Goal: Task Accomplishment & Management: Manage account settings

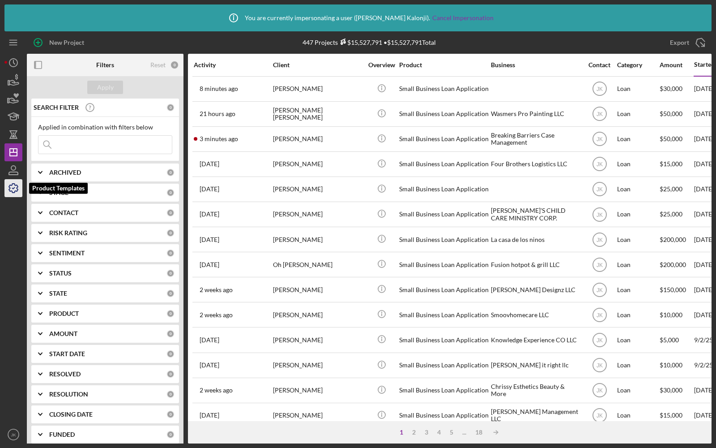
click at [13, 192] on icon "button" at bounding box center [13, 188] width 22 height 22
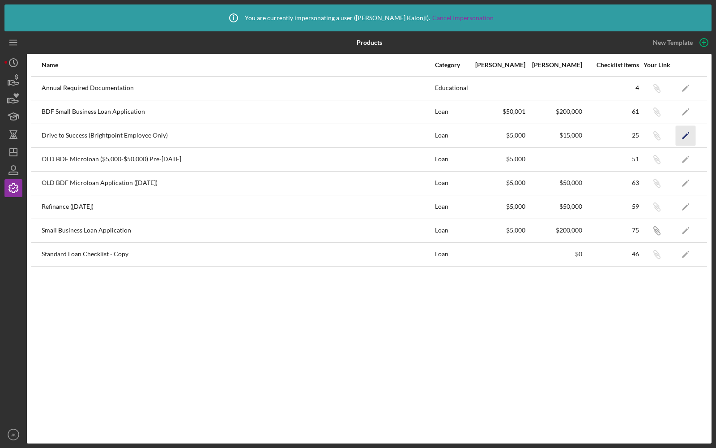
click at [686, 133] on polygon "button" at bounding box center [685, 136] width 6 height 6
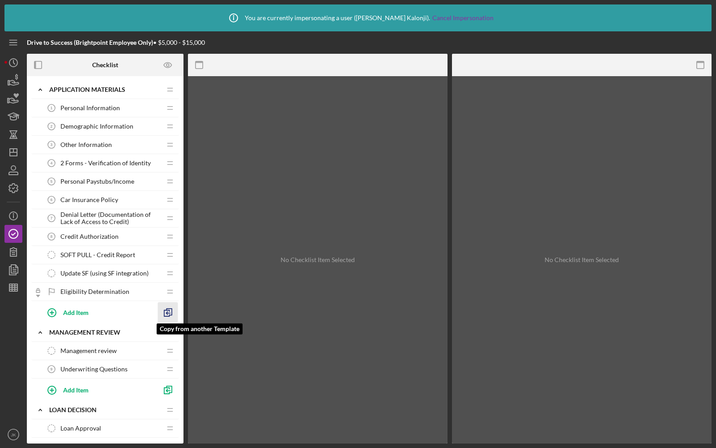
click at [165, 313] on icon "button" at bounding box center [168, 312] width 20 height 20
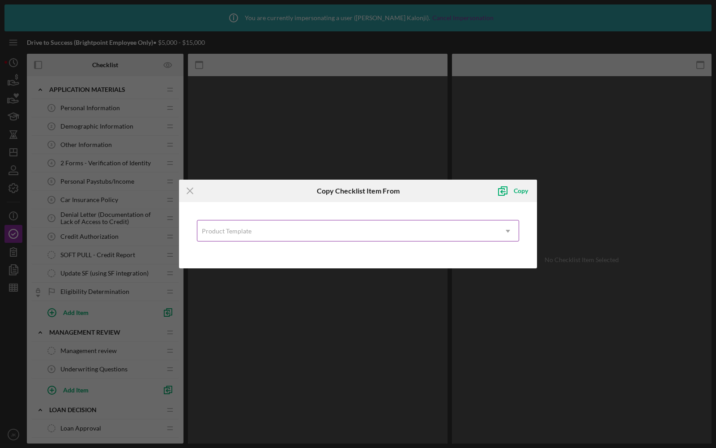
click at [255, 222] on div "Product Template" at bounding box center [347, 231] width 300 height 21
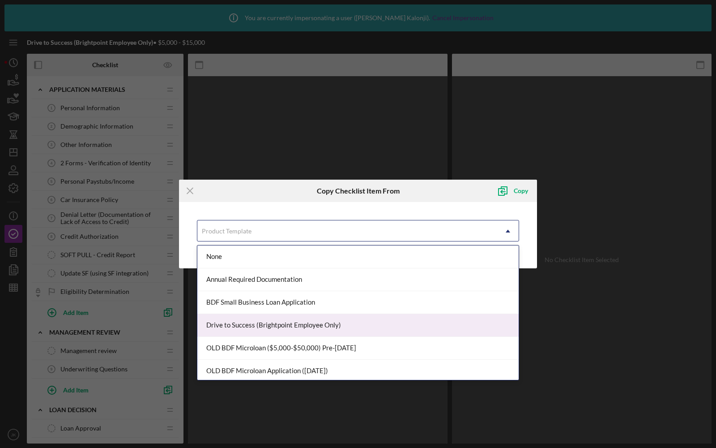
scroll to position [69, 0]
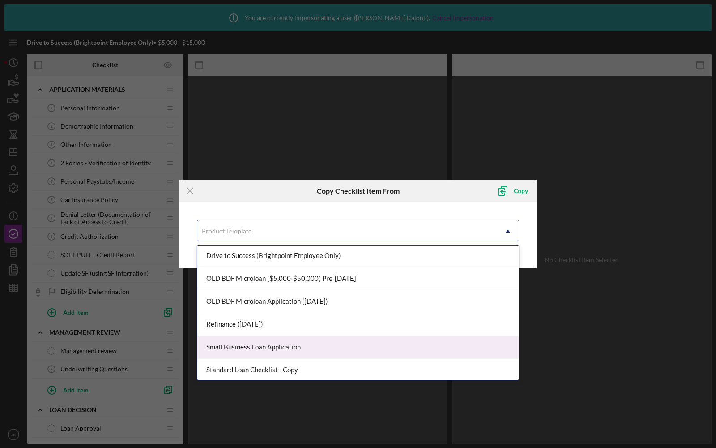
click at [248, 349] on div "Small Business Loan Application" at bounding box center [357, 347] width 321 height 23
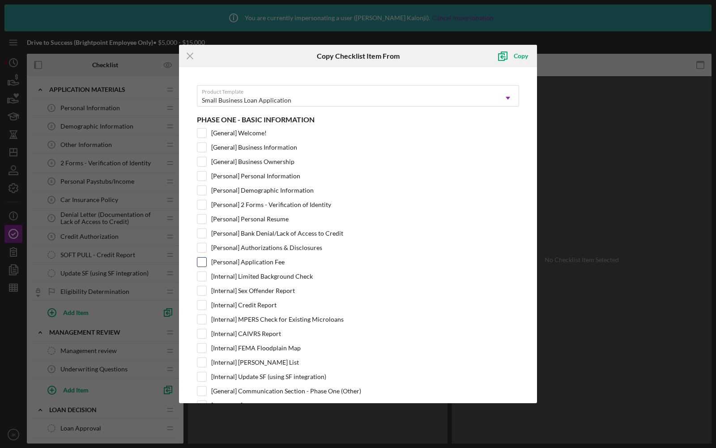
click at [201, 257] on input "[Personal] Application Fee" at bounding box center [201, 261] width 9 height 9
checkbox input "true"
click at [520, 55] on div "Copy" at bounding box center [521, 56] width 14 height 18
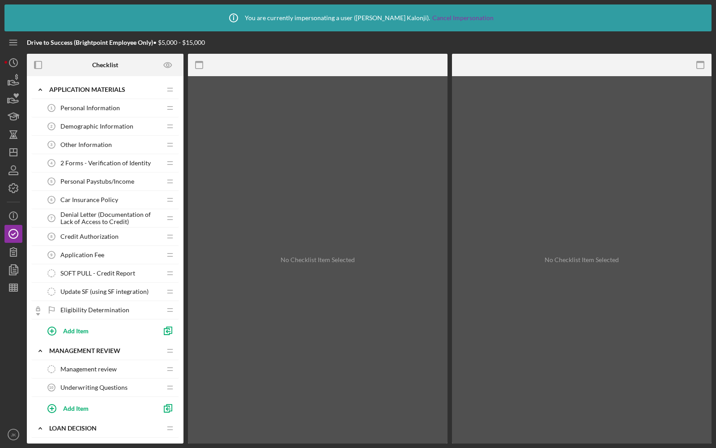
click at [120, 253] on div "Application Fee 9 Application Fee" at bounding box center [102, 255] width 119 height 18
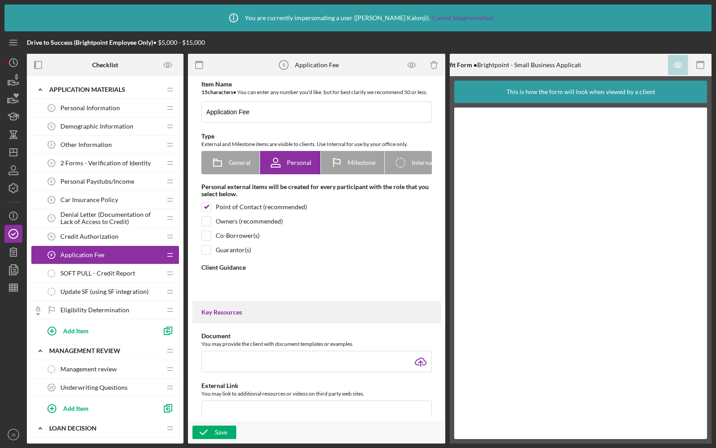
type textarea "<div>Please click on "Complete the form" and enter your billing information to …"
type textarea "<div>Thank you for paying your application fee! We have confirmed payment is re…"
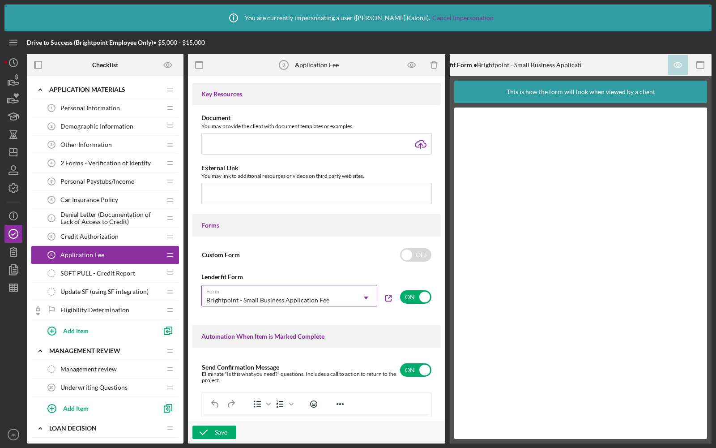
scroll to position [359, 0]
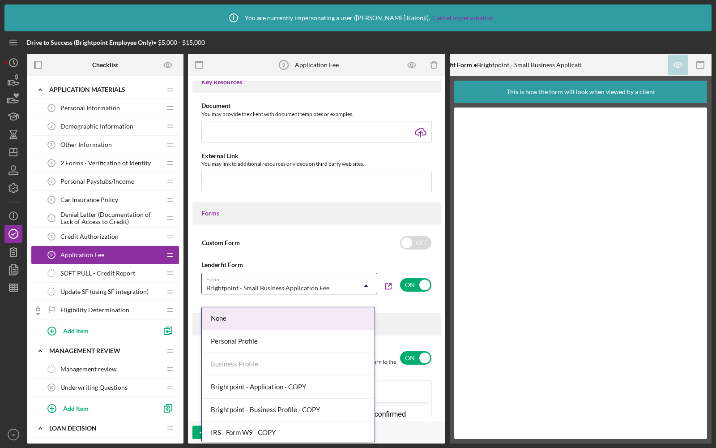
click at [355, 296] on icon "Icon/Dropdown Arrow" at bounding box center [365, 285] width 21 height 21
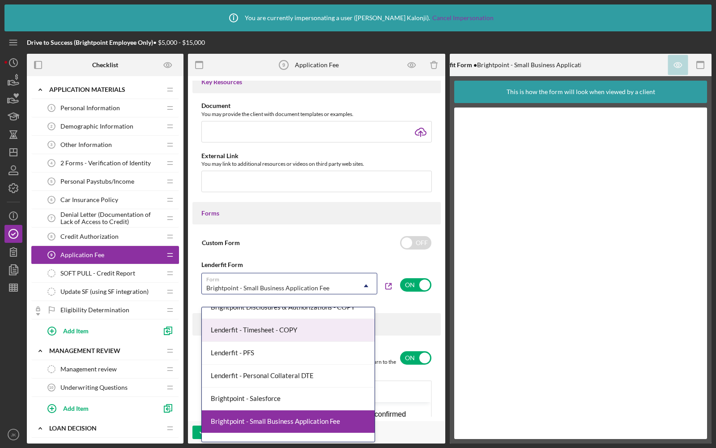
scroll to position [477, 0]
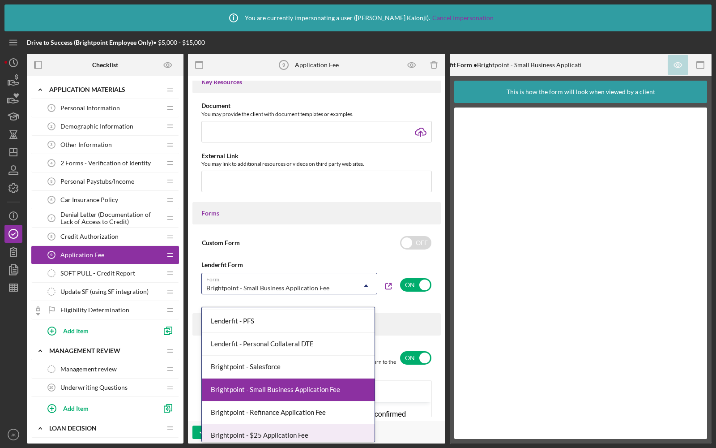
click at [275, 424] on div "Brightpoint - $25 Application Fee" at bounding box center [288, 435] width 173 height 23
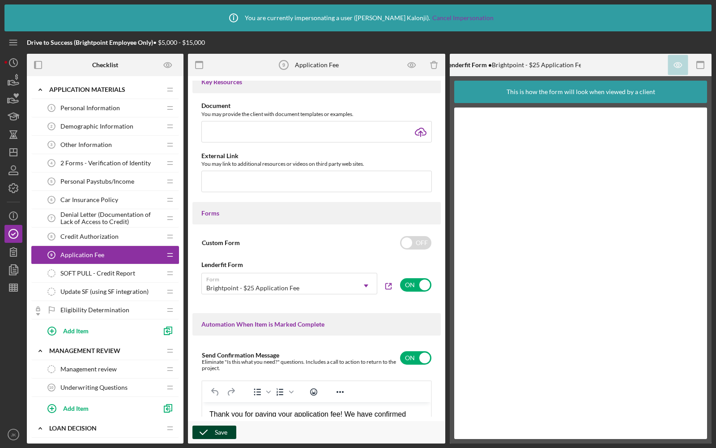
click at [209, 432] on icon "button" at bounding box center [203, 432] width 22 height 22
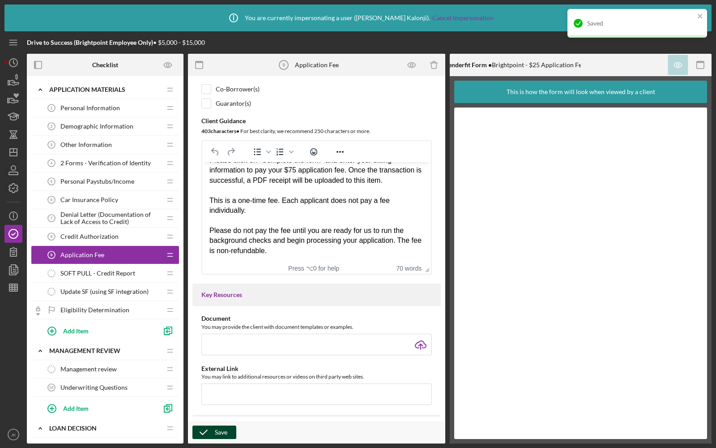
scroll to position [142, 0]
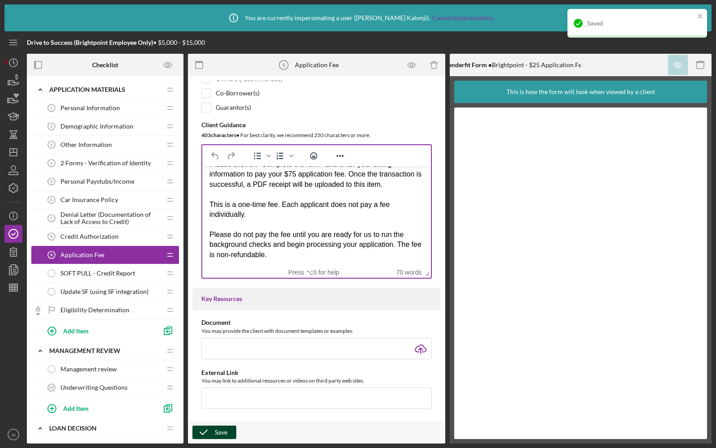
click at [302, 200] on div "This is a one-time fee. Each applicant does not pay a fee individually." at bounding box center [316, 210] width 214 height 20
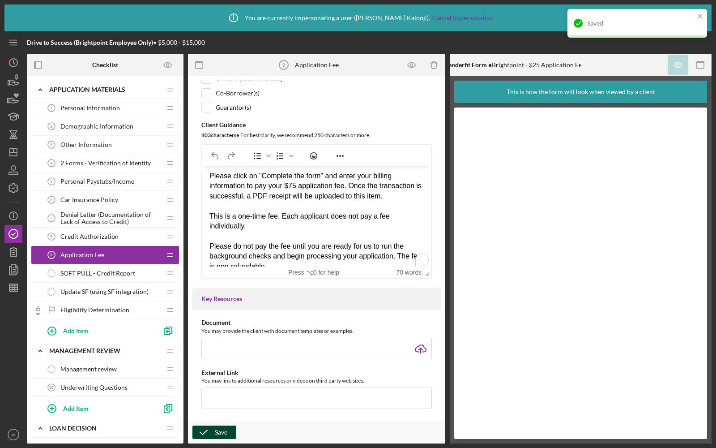
scroll to position [0, 0]
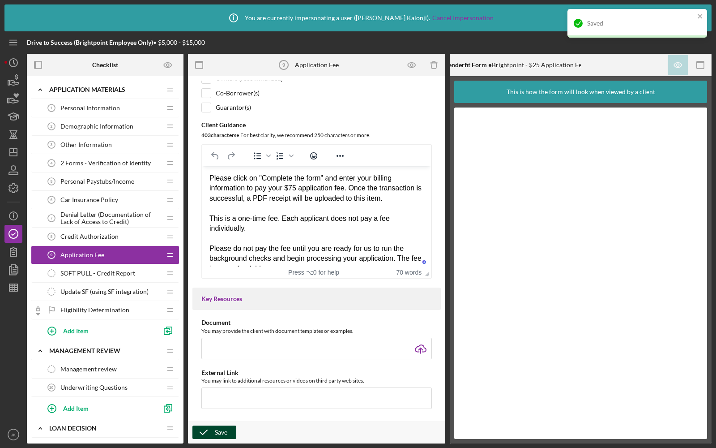
click at [295, 187] on div "Please click on "Complete the form" and enter your billing information to pay y…" at bounding box center [316, 188] width 214 height 30
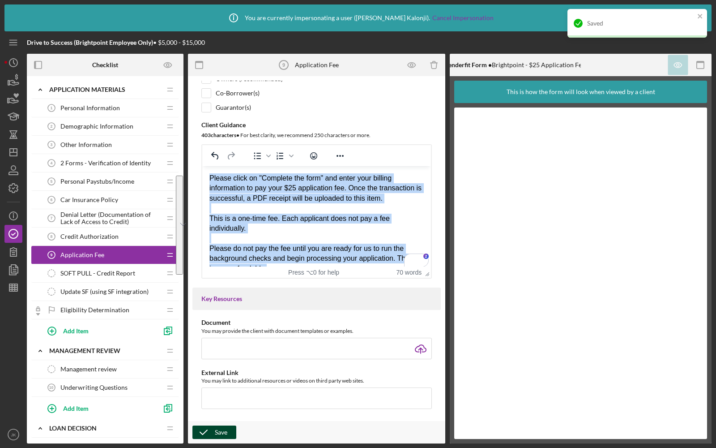
drag, startPoint x: 292, startPoint y: 252, endPoint x: 217, endPoint y: 166, distance: 113.9
click at [217, 166] on html "Please click on "Complete the form" and enter your billing information to pay y…" at bounding box center [316, 223] width 229 height 115
click at [285, 200] on div "Please click on "Complete the form" and enter your billing information to pay y…" at bounding box center [316, 188] width 214 height 30
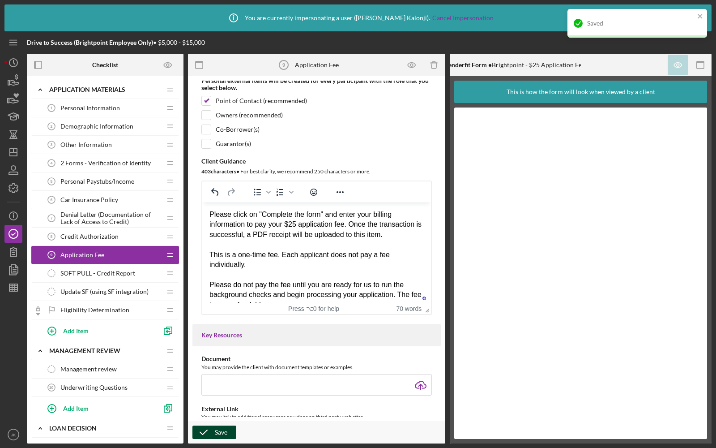
scroll to position [103, 0]
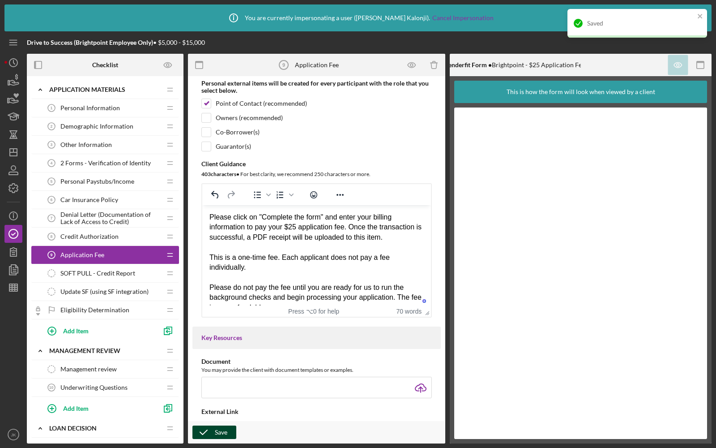
click at [205, 428] on icon "button" at bounding box center [203, 432] width 22 height 22
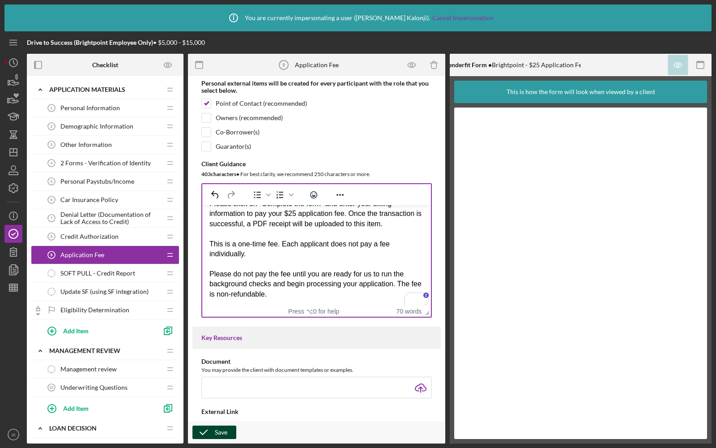
scroll to position [4, 0]
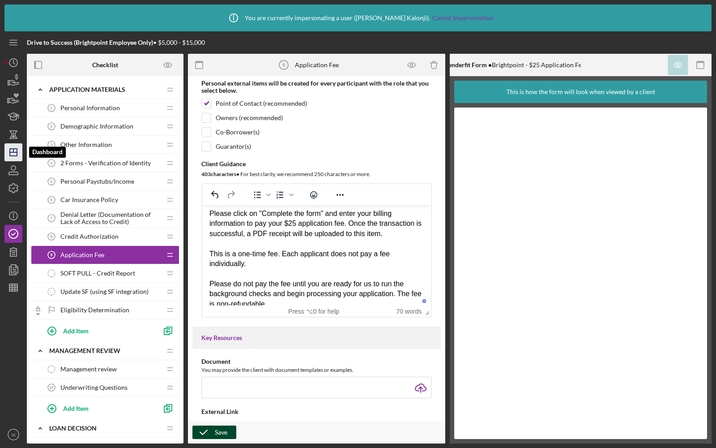
click at [13, 150] on line "button" at bounding box center [13, 151] width 0 height 4
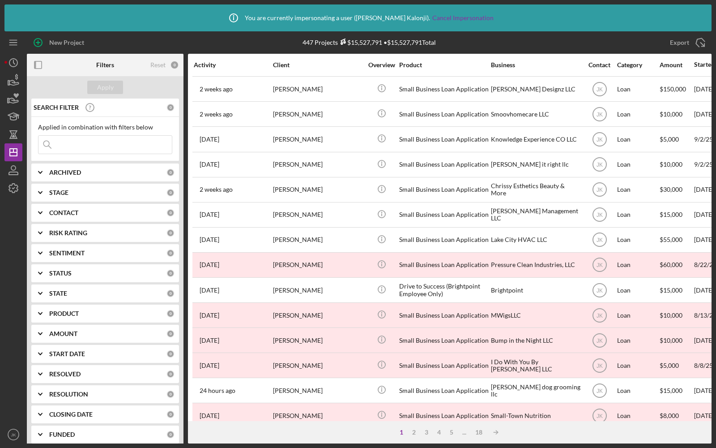
scroll to position [213, 0]
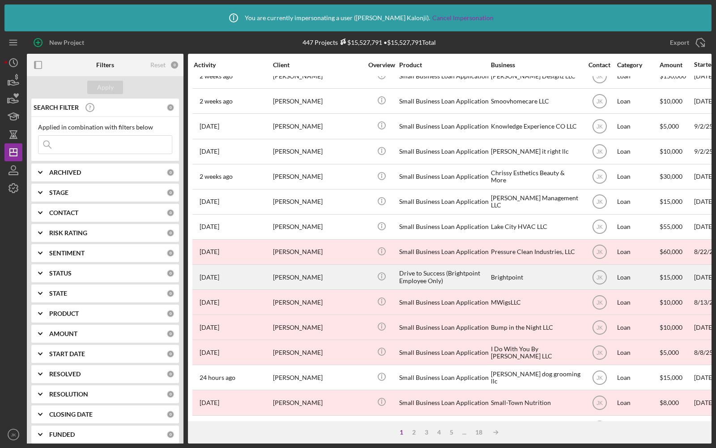
click at [354, 274] on div "Amber Wolfe" at bounding box center [318, 277] width 90 height 24
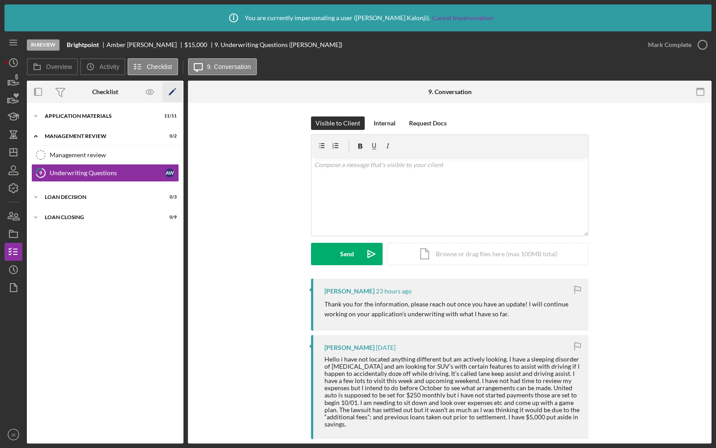
click at [169, 94] on icon "Icon/Edit" at bounding box center [172, 92] width 20 height 20
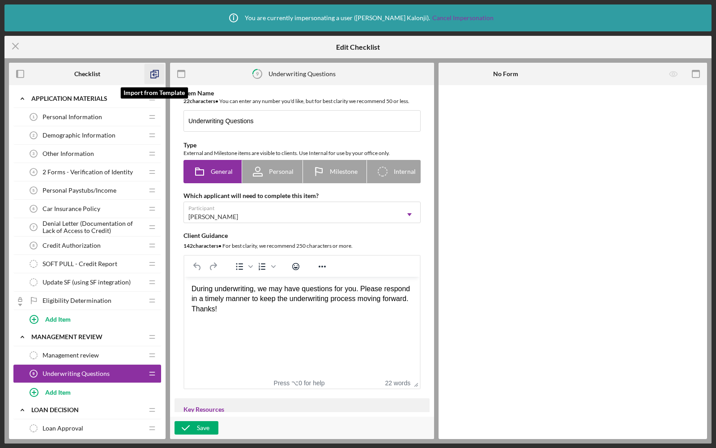
click at [155, 74] on icon "button" at bounding box center [155, 74] width 20 height 20
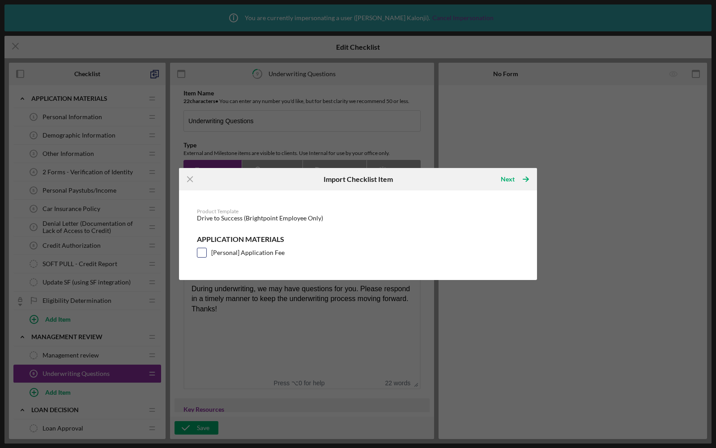
click at [203, 251] on input "[Personal] Application Fee" at bounding box center [201, 252] width 9 height 9
checkbox input "true"
click at [186, 177] on icon "Icon/Menu Close" at bounding box center [190, 179] width 20 height 20
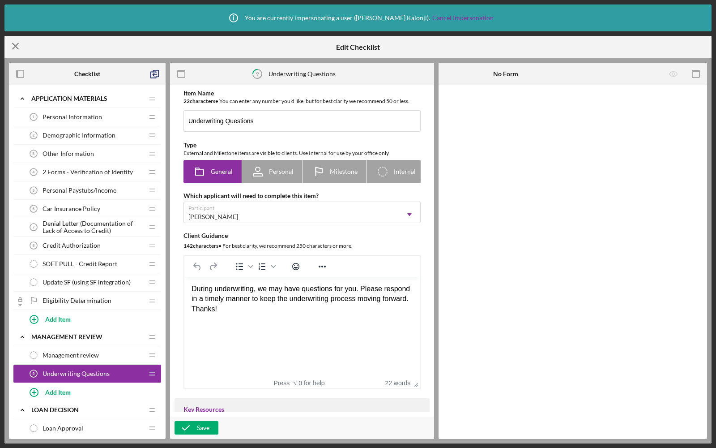
click at [14, 53] on icon "Icon/Menu Close" at bounding box center [15, 46] width 22 height 22
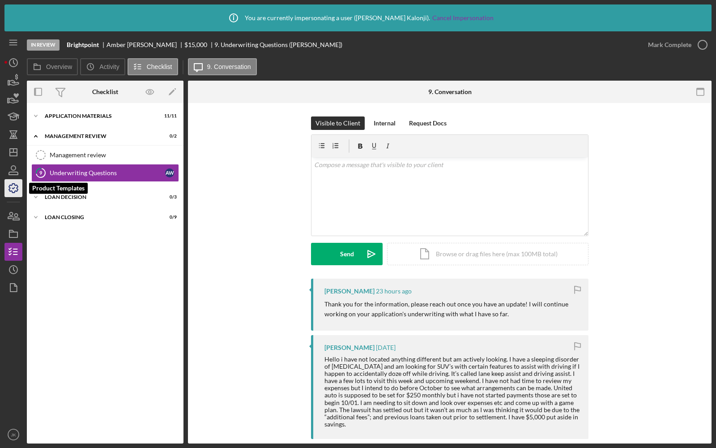
click at [9, 189] on icon "button" at bounding box center [13, 188] width 9 height 9
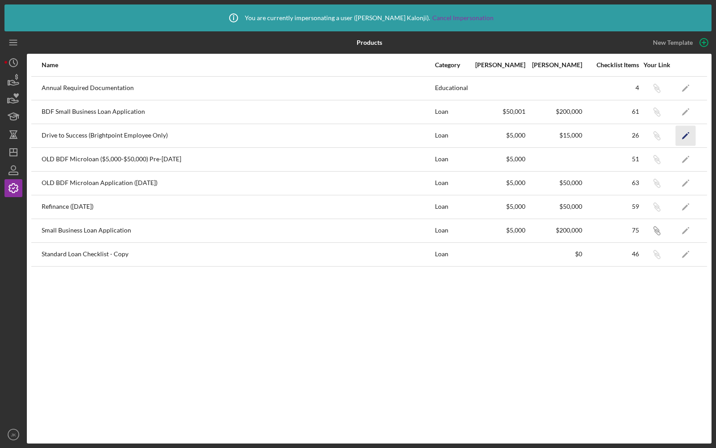
click at [679, 138] on icon "Icon/Edit" at bounding box center [686, 135] width 20 height 20
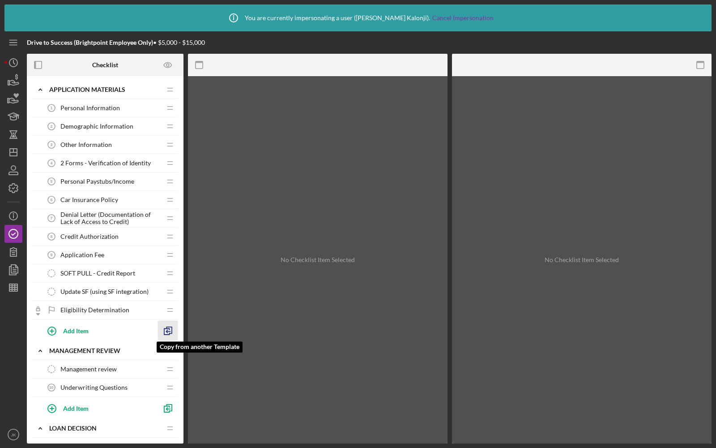
click at [167, 331] on line "button" at bounding box center [168, 331] width 4 height 0
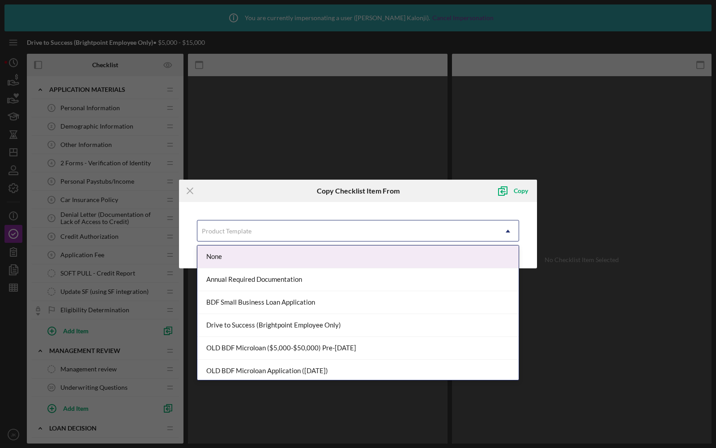
click at [220, 230] on div "Product Template" at bounding box center [227, 230] width 50 height 7
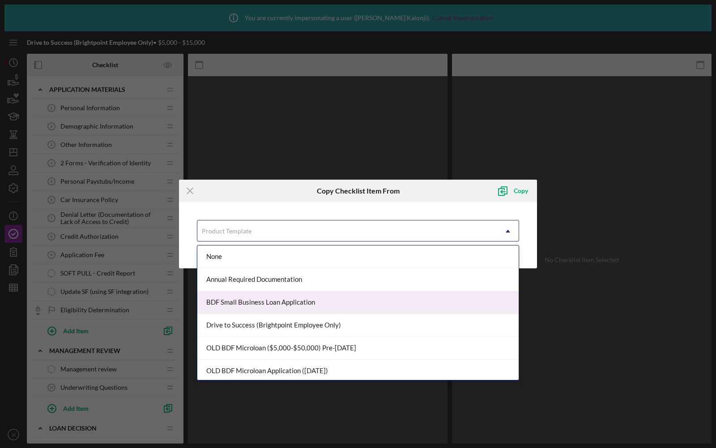
scroll to position [17, 0]
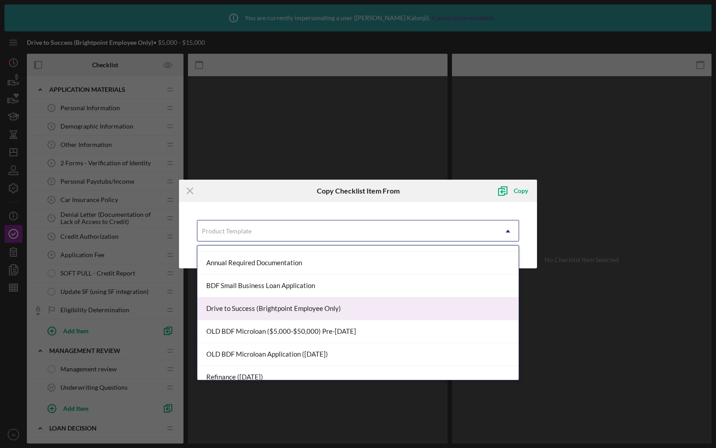
click at [232, 305] on div "Drive to Success (Brightpoint Employee Only)" at bounding box center [357, 308] width 321 height 23
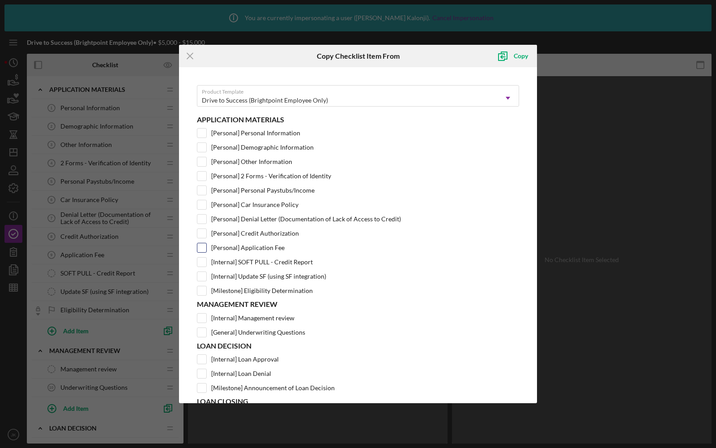
click at [200, 243] on input "[Personal] Application Fee" at bounding box center [201, 247] width 9 height 9
checkbox input "true"
click at [189, 59] on icon "Icon/Menu Close" at bounding box center [190, 56] width 22 height 22
